Goal: Transaction & Acquisition: Purchase product/service

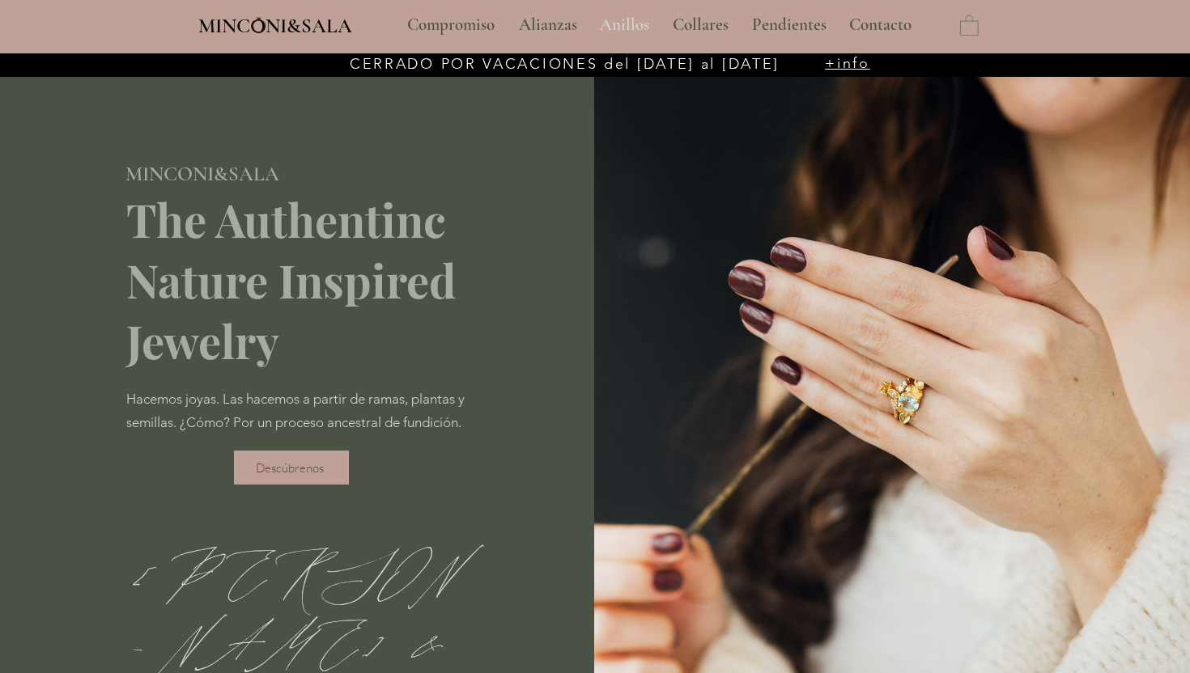
type input "**********"
select select "**********"
click at [630, 28] on p "Anillos" at bounding box center [625, 25] width 66 height 40
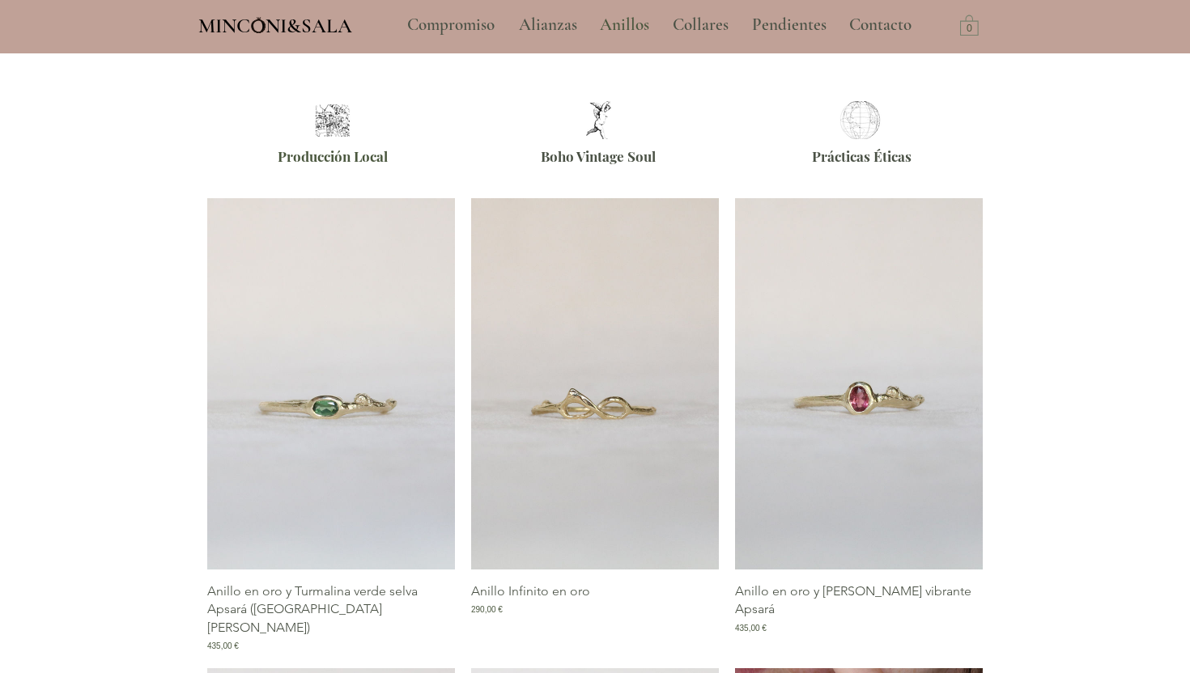
scroll to position [490, 0]
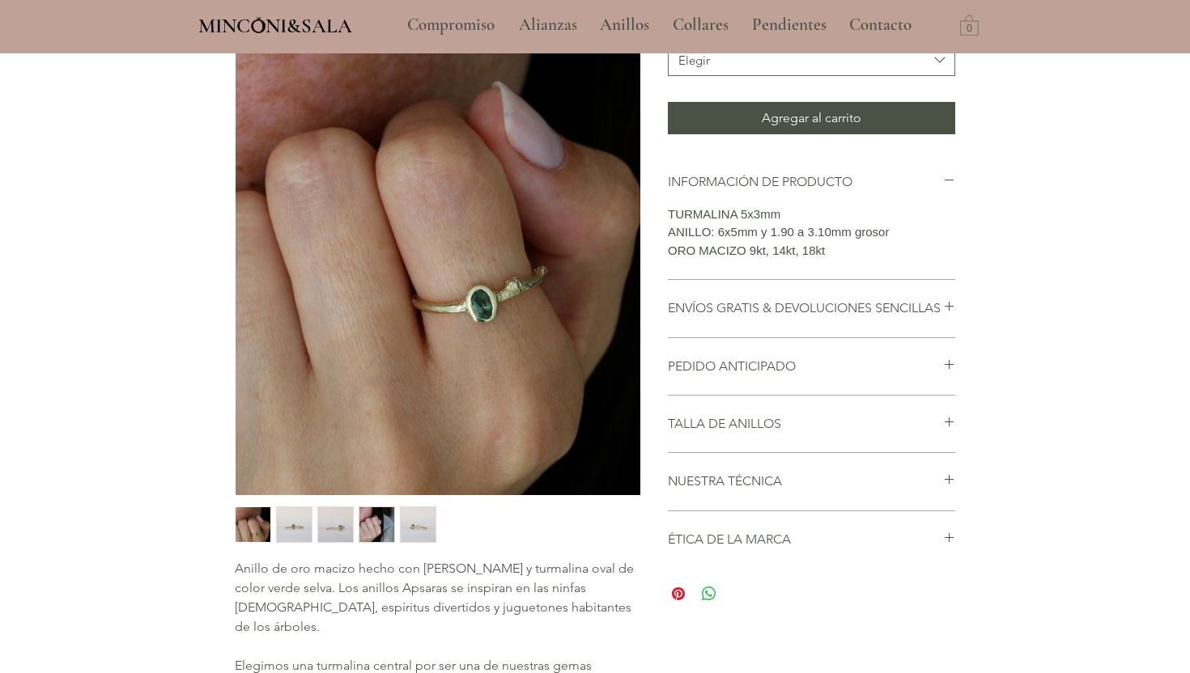
scroll to position [311, 0]
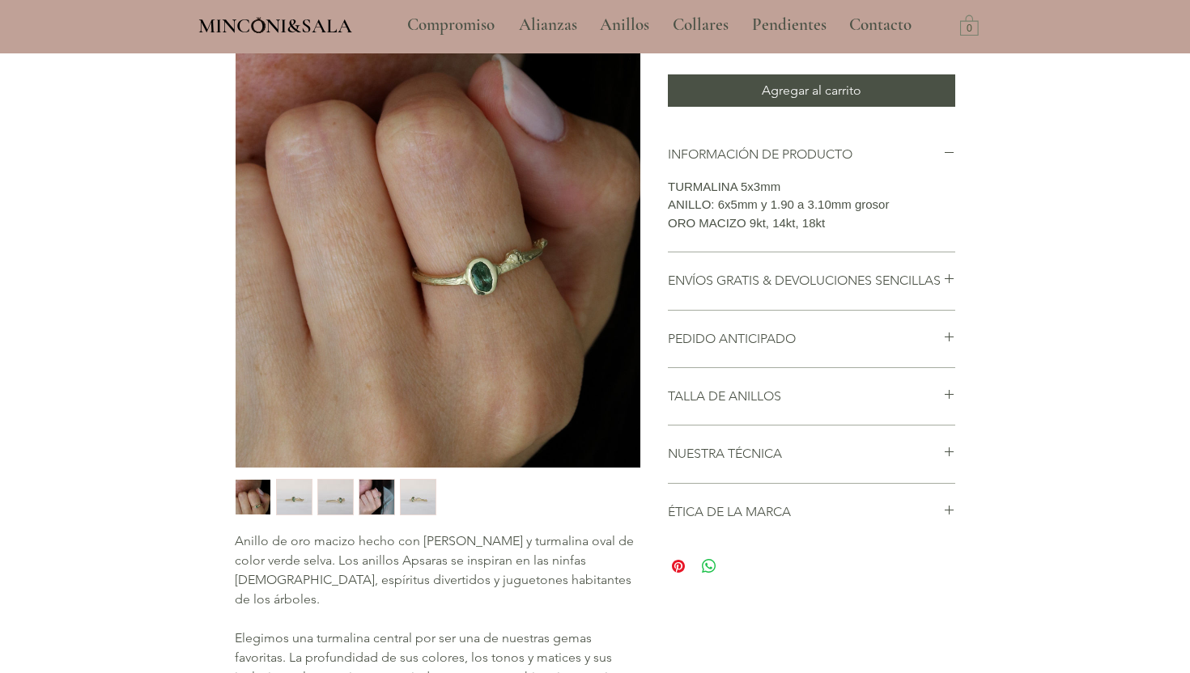
click at [293, 503] on img "2 / 5" at bounding box center [294, 497] width 35 height 35
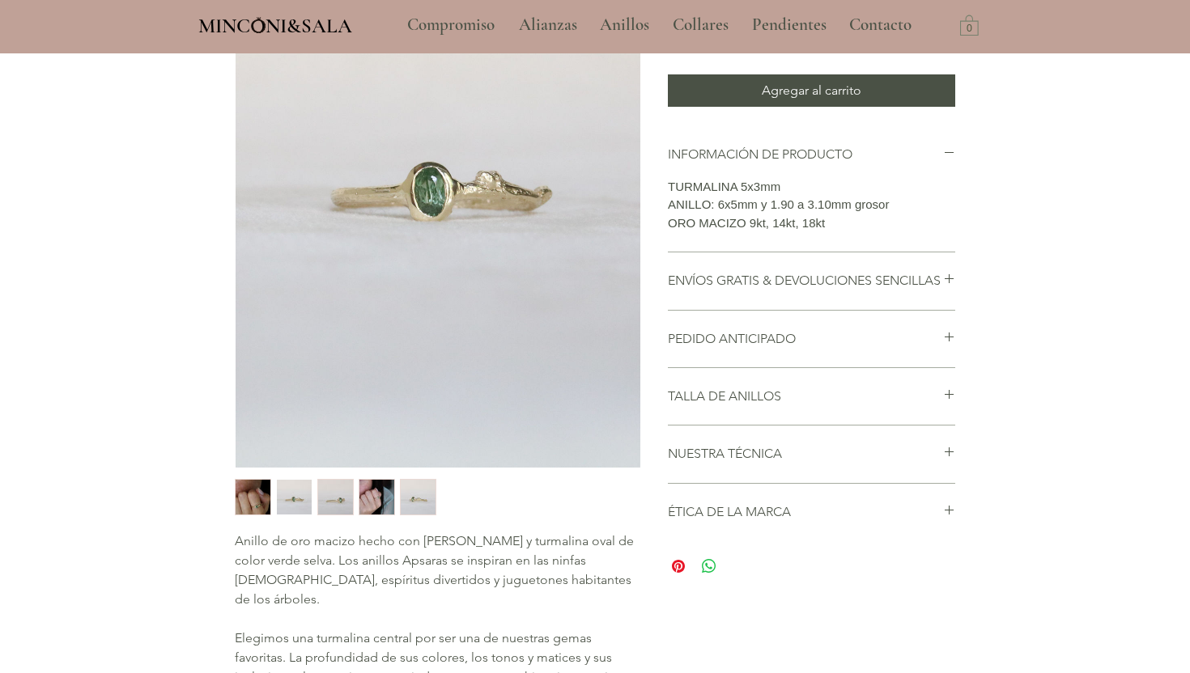
click at [328, 500] on img "3 / 5" at bounding box center [335, 497] width 35 height 35
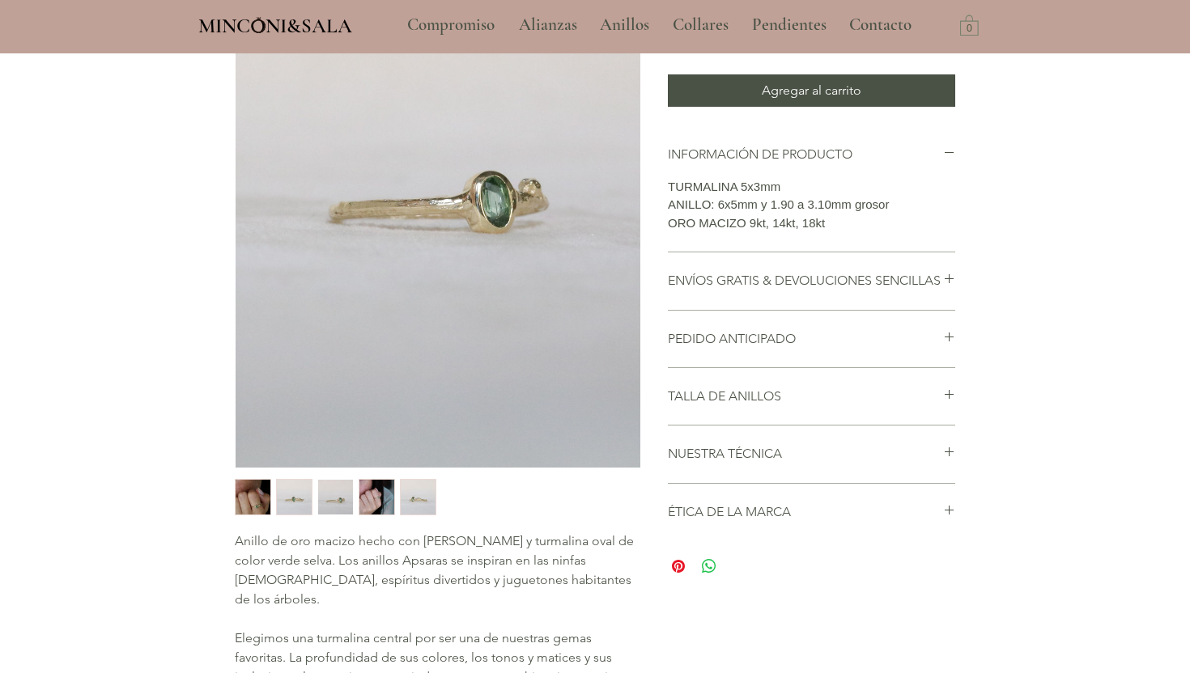
click at [359, 500] on img "4 / 5" at bounding box center [376, 497] width 35 height 35
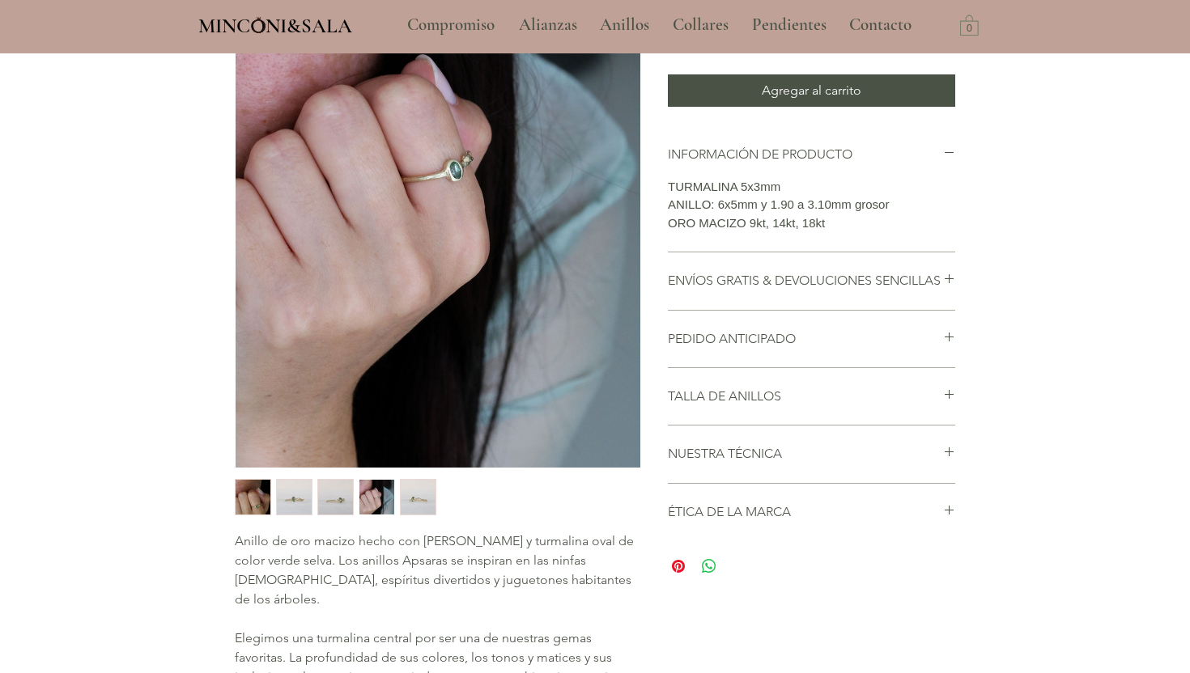
click at [405, 500] on img "5 / 5" at bounding box center [418, 497] width 35 height 35
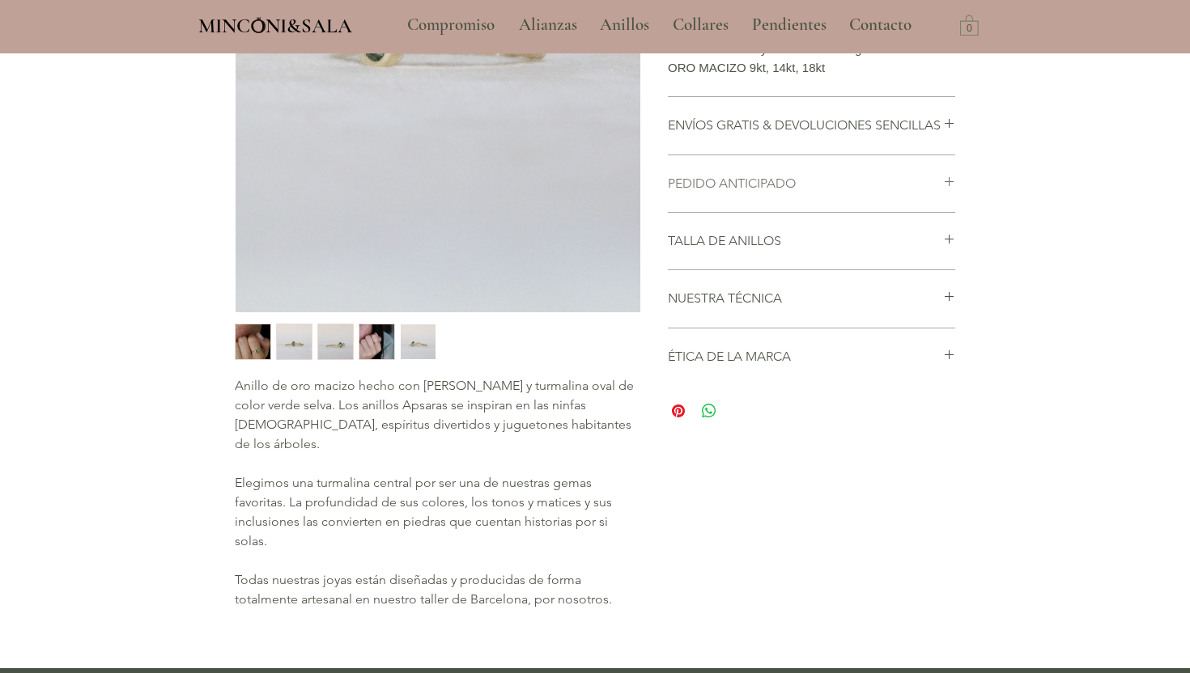
scroll to position [473, 0]
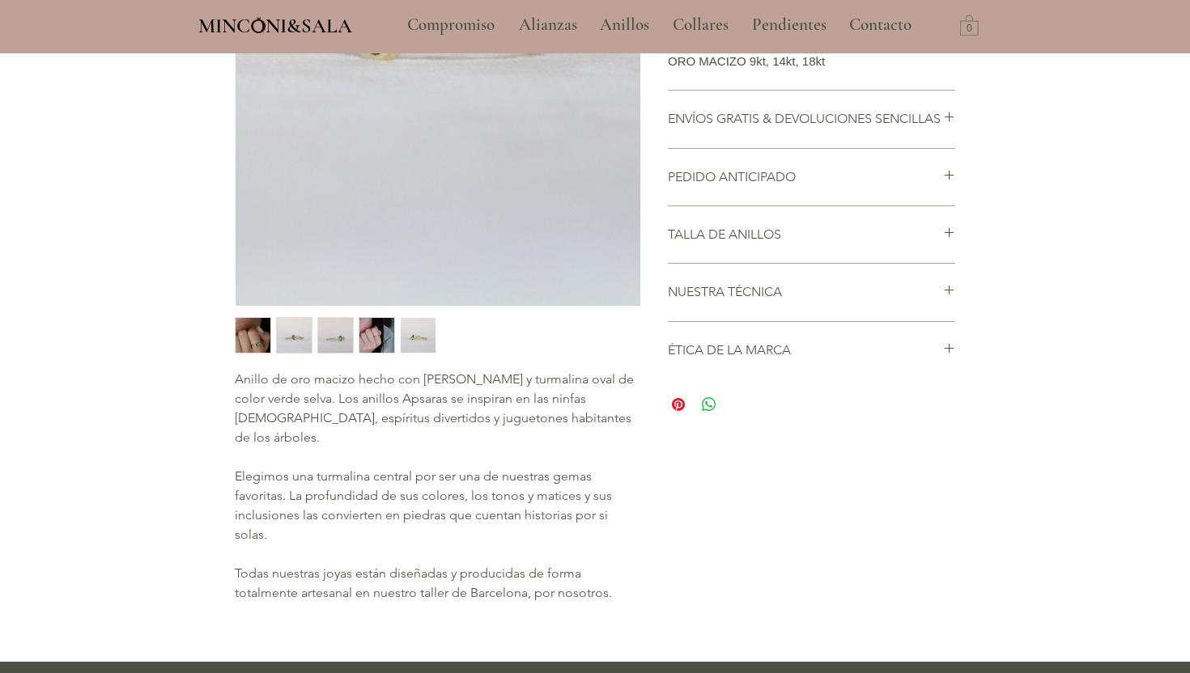
click at [301, 420] on p "Anillo de oro macizo hecho con rama de cerezo y turmalina oval de color verde s…" at bounding box center [437, 409] width 405 height 78
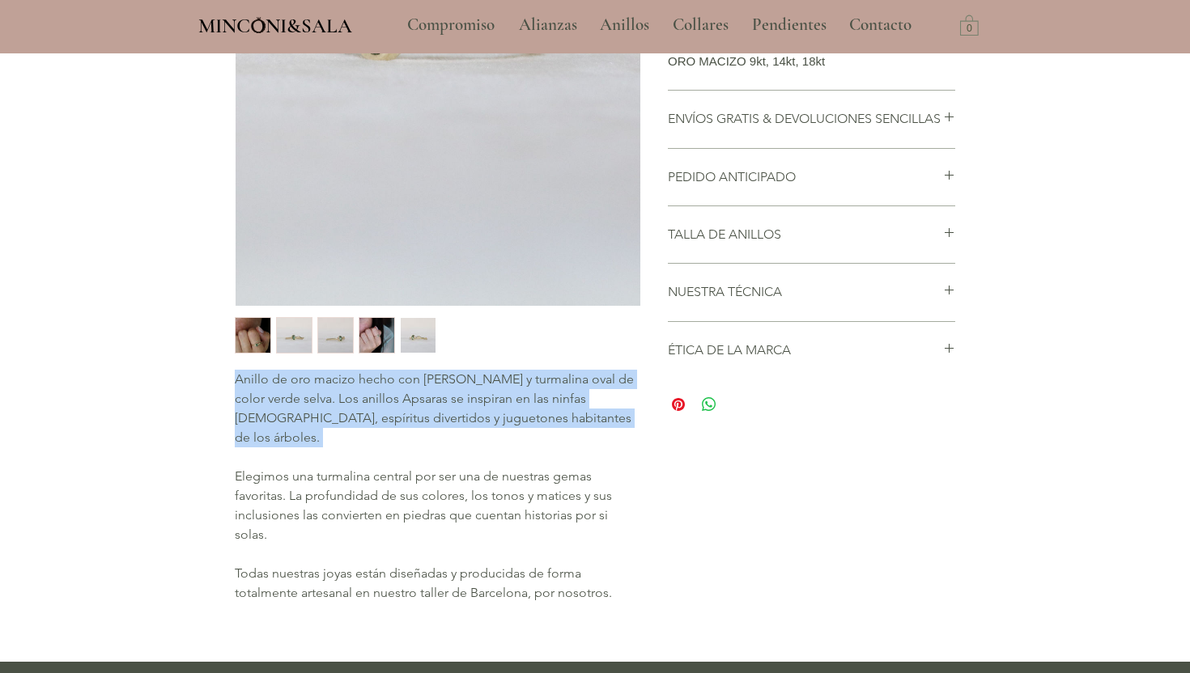
click at [186, 440] on div "main content" at bounding box center [595, 121] width 1190 height 1080
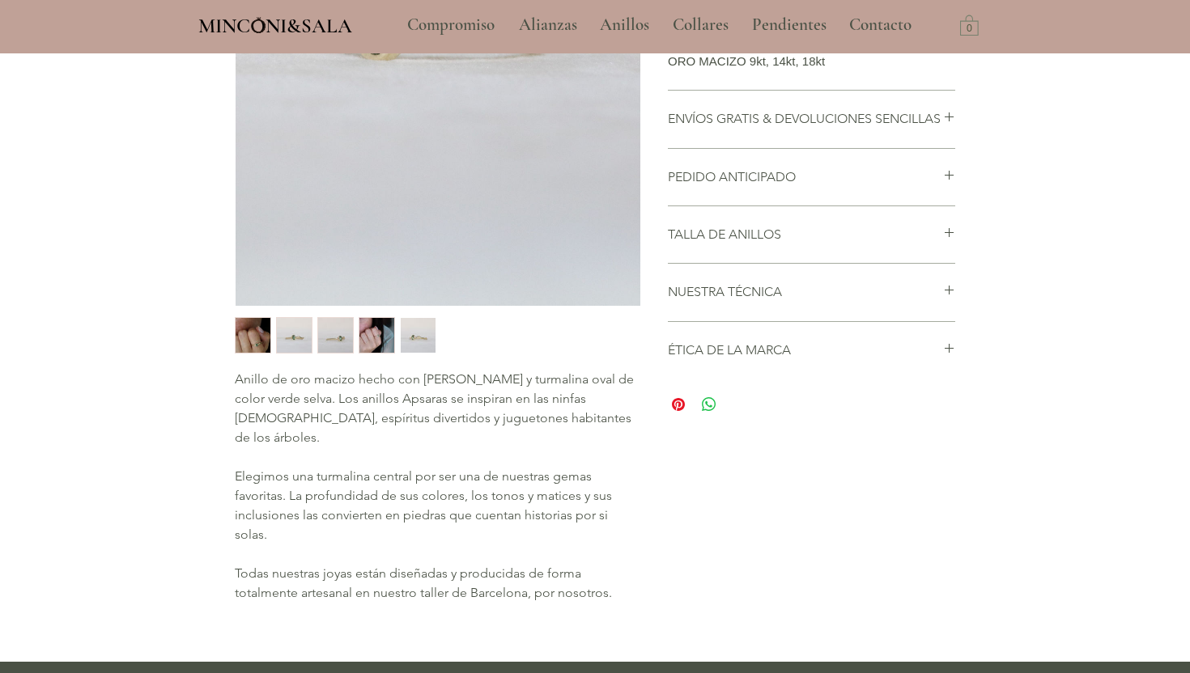
scroll to position [469, 0]
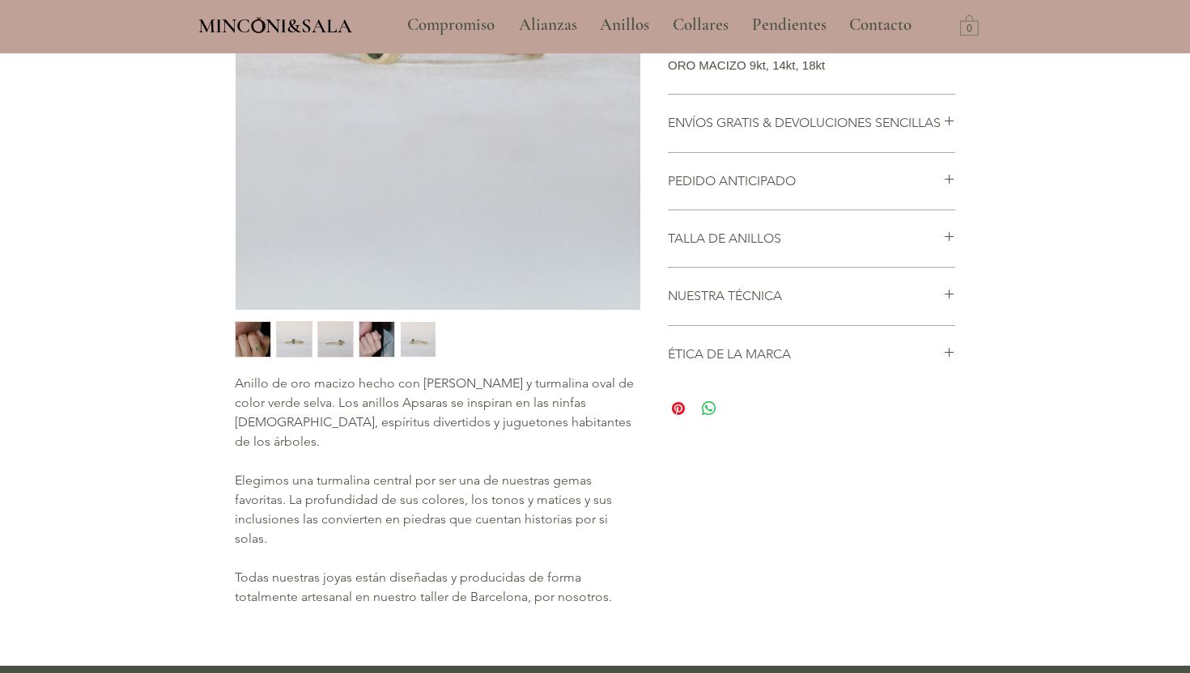
click at [187, 420] on div "main content" at bounding box center [595, 125] width 1190 height 1080
click at [209, 410] on div "Inicio / Anillos / Anillo en oro y Turmalina verde selva Apsará Previo Próximo …" at bounding box center [594, 114] width 793 height 1056
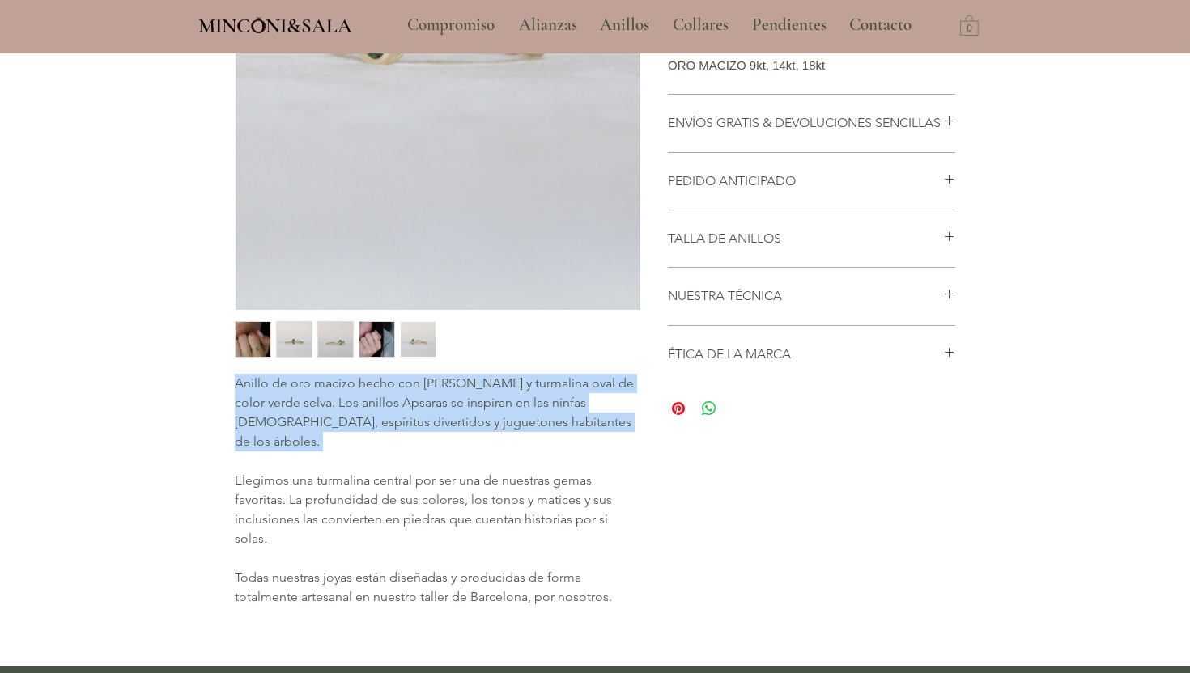
click at [202, 467] on div "Inicio / Anillos / Anillo en oro y Turmalina verde selva Apsará Previo Próximo …" at bounding box center [594, 114] width 793 height 1056
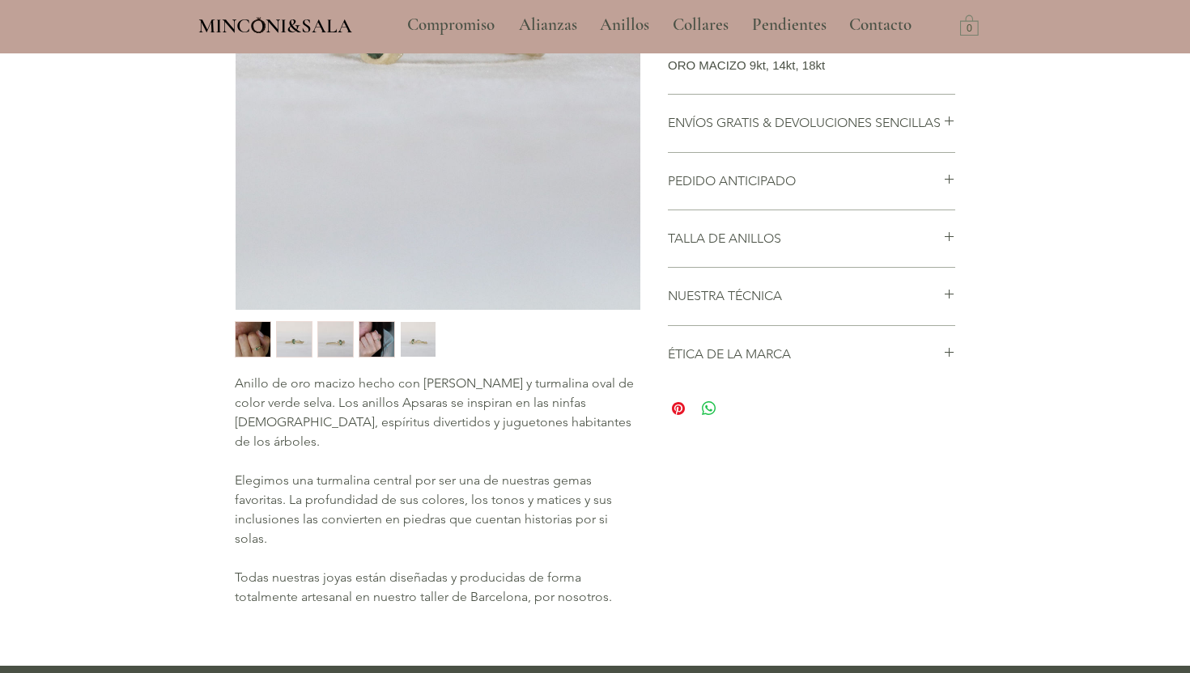
click at [202, 467] on div "Inicio / Anillos / Anillo en oro y Turmalina verde selva Apsará Previo Próximo …" at bounding box center [594, 114] width 793 height 1056
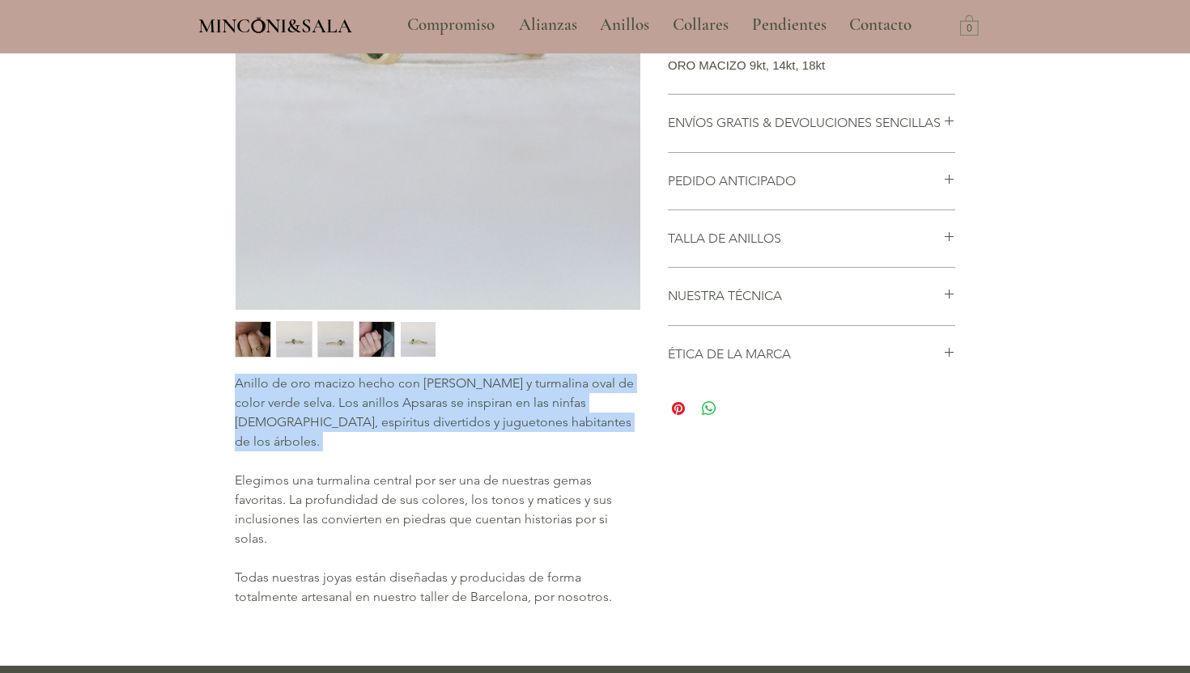
click at [209, 496] on div "Inicio / Anillos / Anillo en oro y Turmalina verde selva Apsará Previo Próximo …" at bounding box center [594, 114] width 793 height 1056
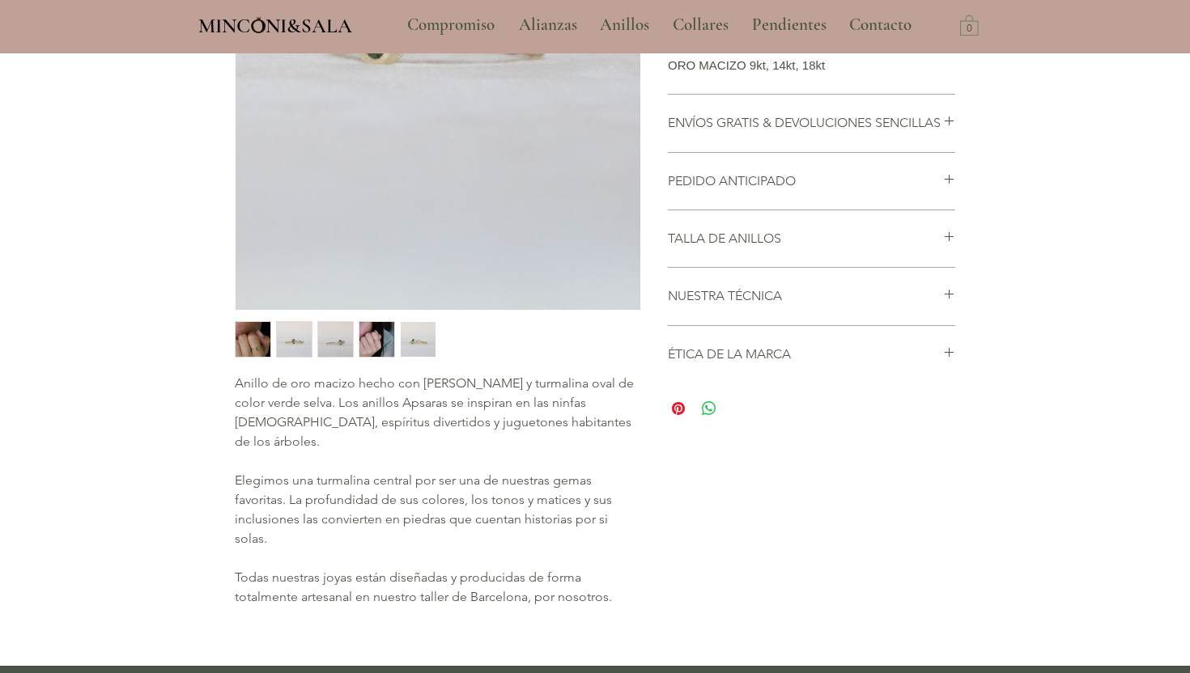
click at [209, 496] on div "Inicio / Anillos / Anillo en oro y Turmalina verde selva Apsará Previo Próximo …" at bounding box center [594, 114] width 793 height 1056
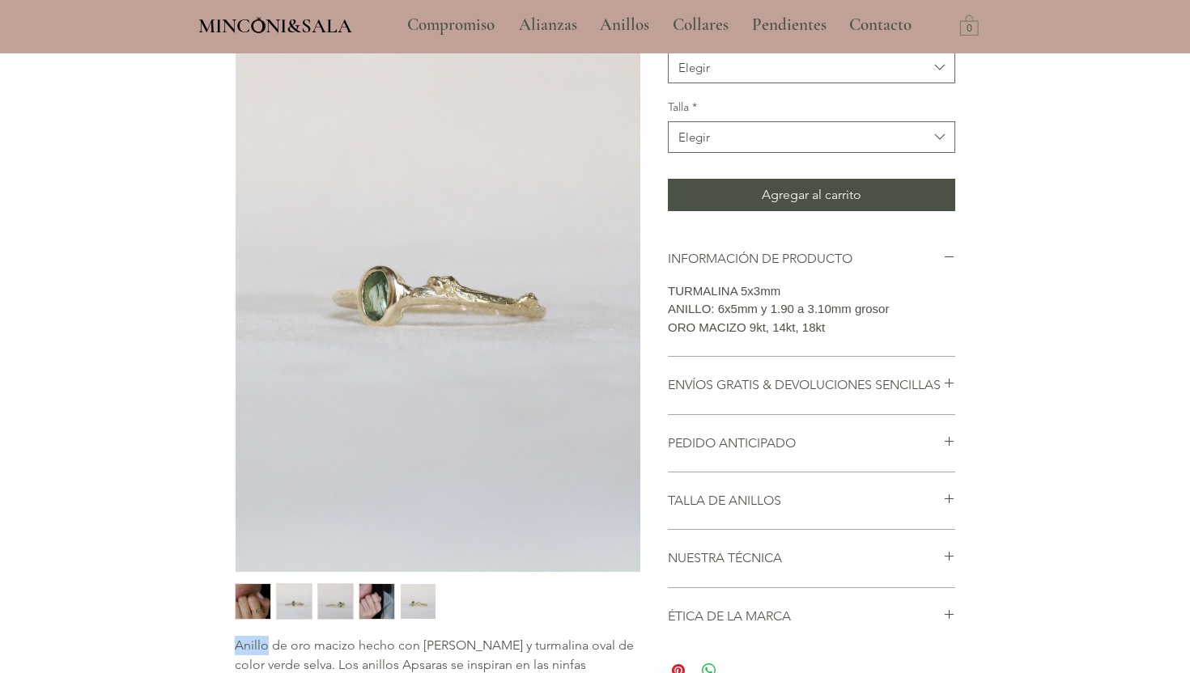
scroll to position [228, 0]
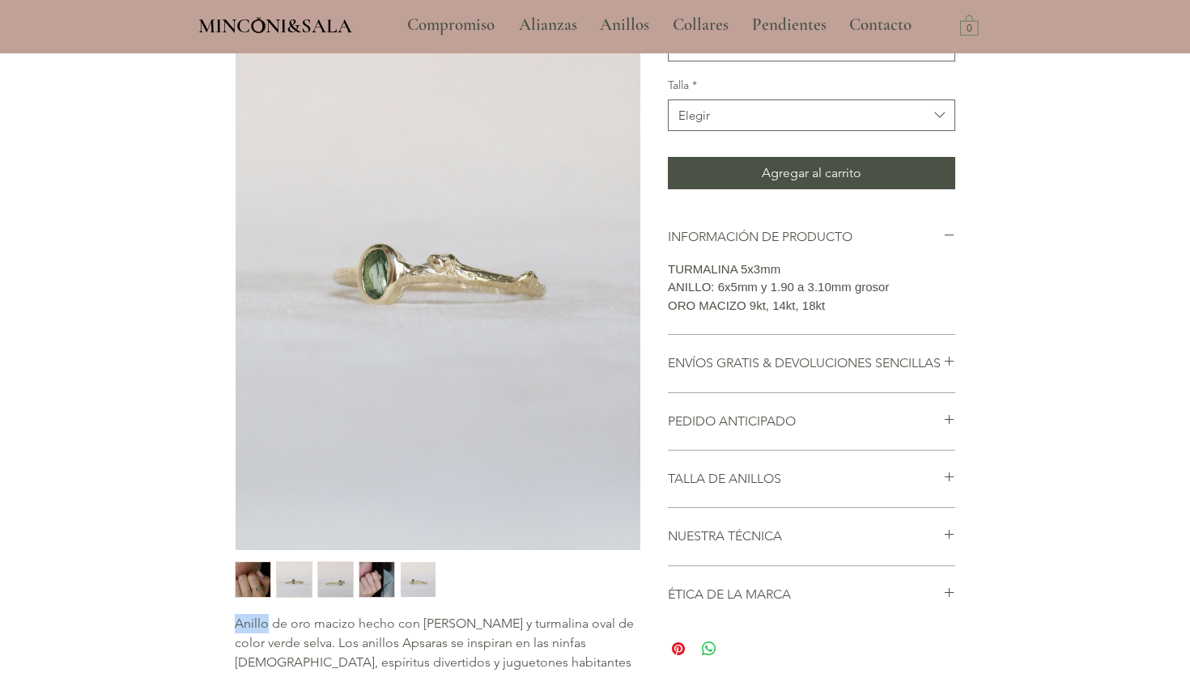
click at [297, 585] on img "2 / 5" at bounding box center [294, 579] width 35 height 35
click at [252, 572] on img "1 / 5" at bounding box center [252, 579] width 35 height 35
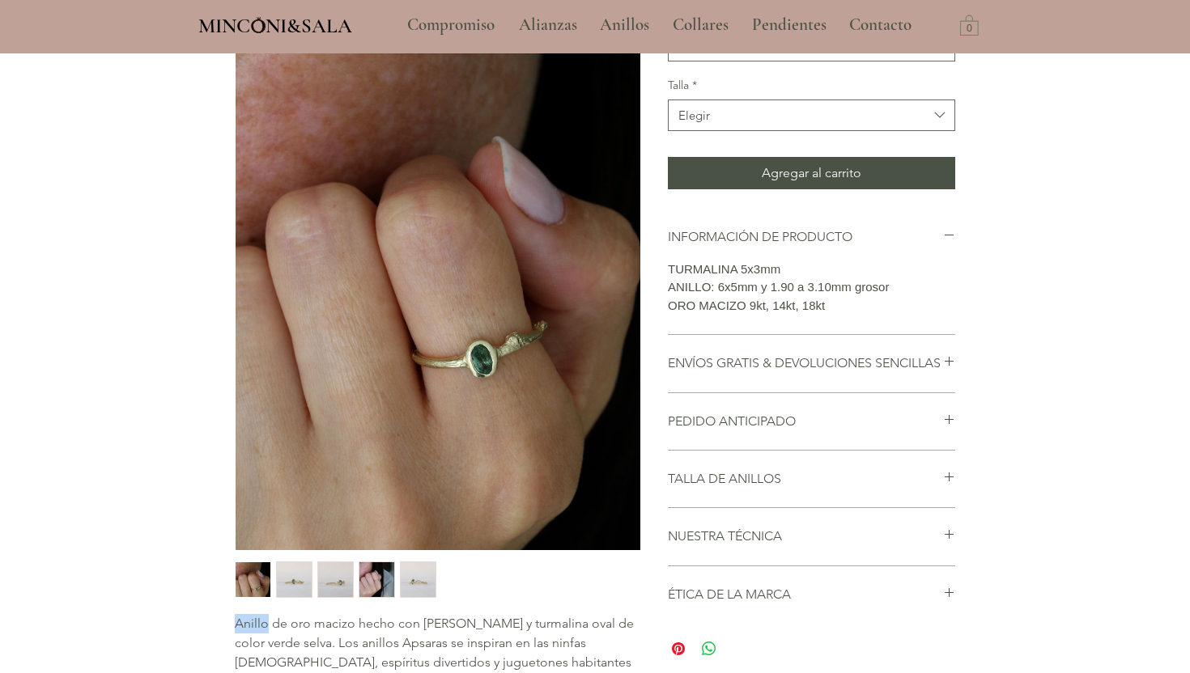
click at [479, 350] on img "main content" at bounding box center [437, 246] width 405 height 607
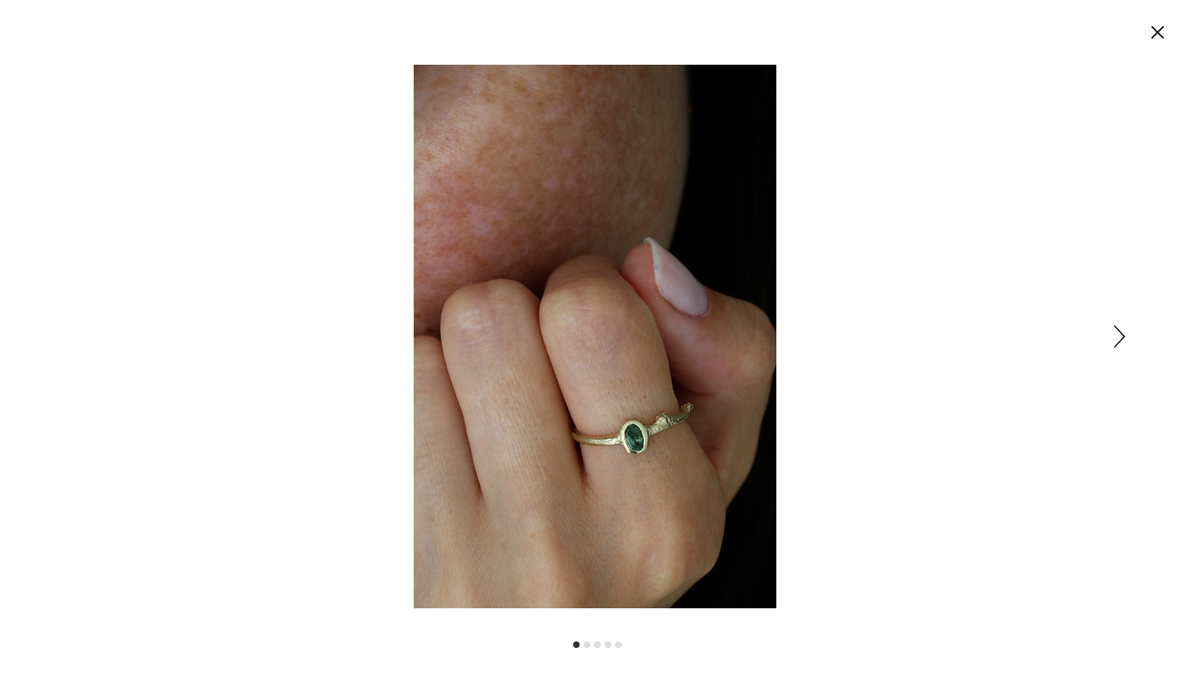
click at [645, 443] on img "Expanded image viewer" at bounding box center [595, 337] width 363 height 544
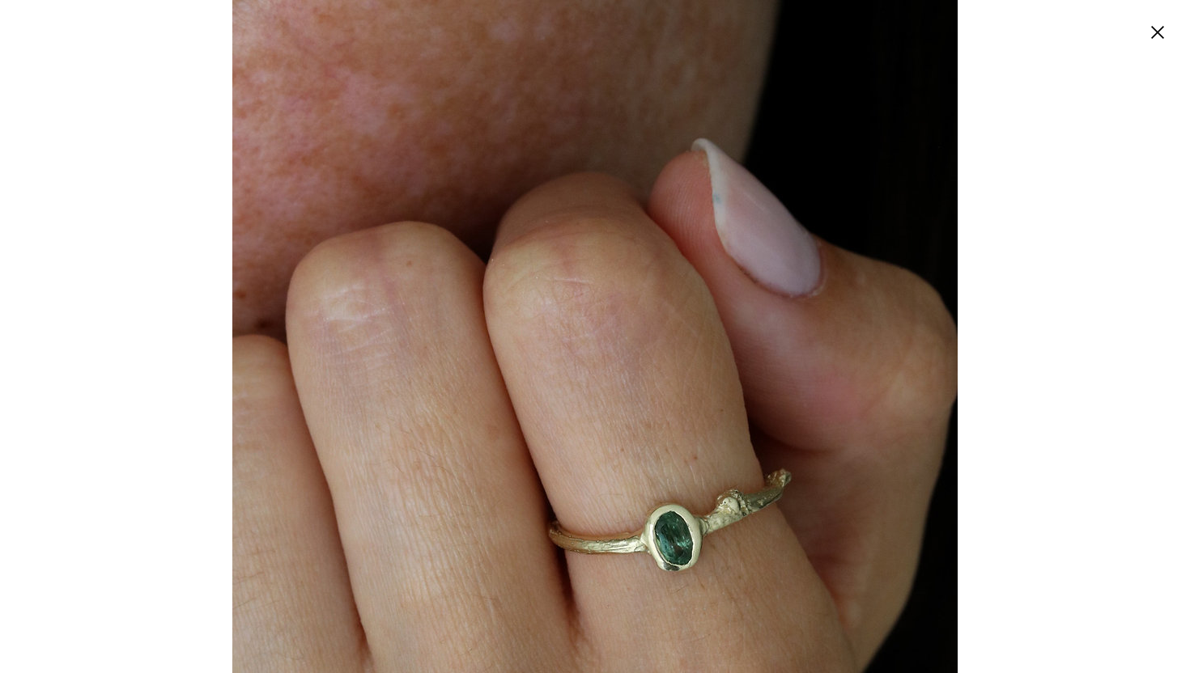
click at [645, 443] on img "Expanded image viewer" at bounding box center [594, 337] width 725 height 1088
